Goal: Check status: Check status

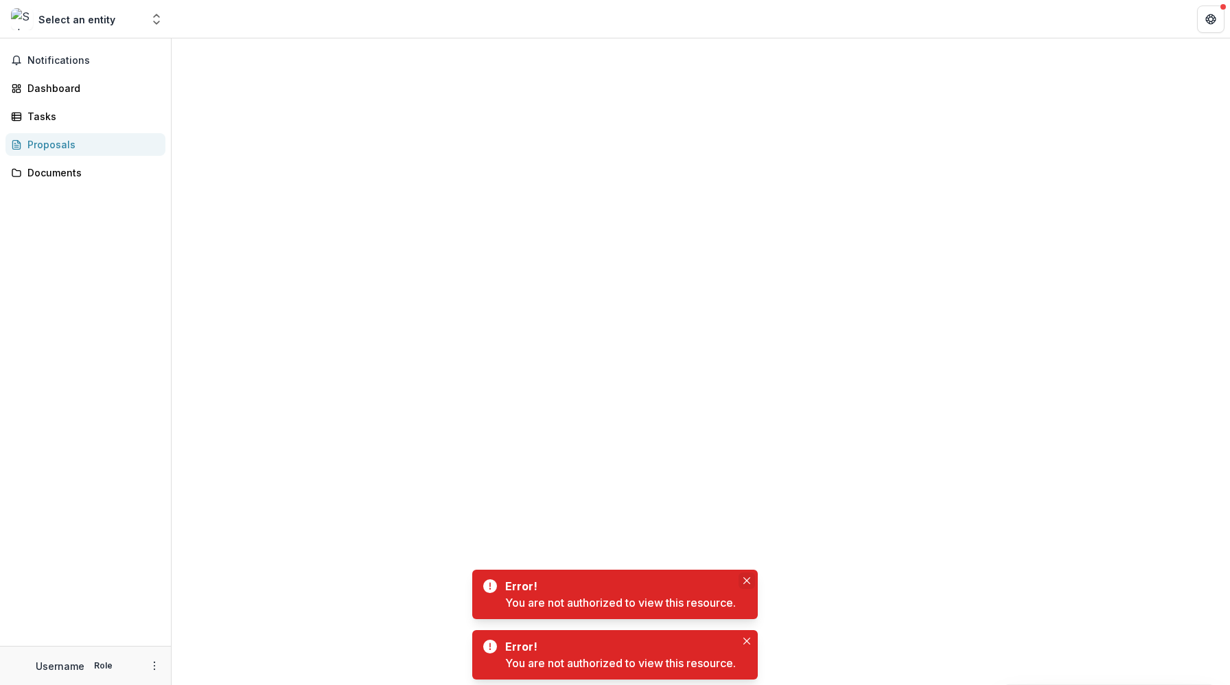
click at [746, 580] on icon "Close" at bounding box center [746, 580] width 7 height 7
